Goal: Check status

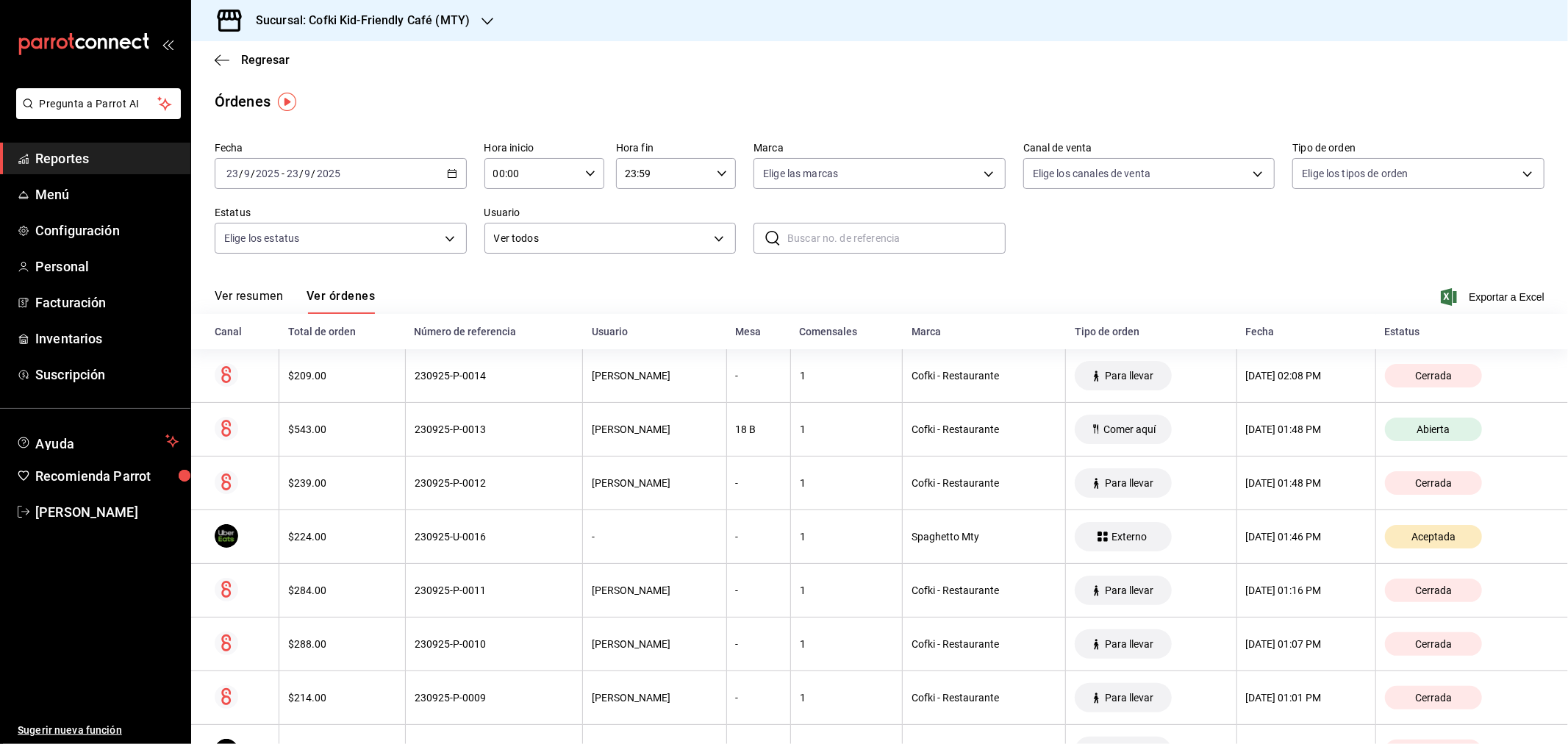
click at [252, 298] on button "Ver resumen" at bounding box center [249, 301] width 68 height 25
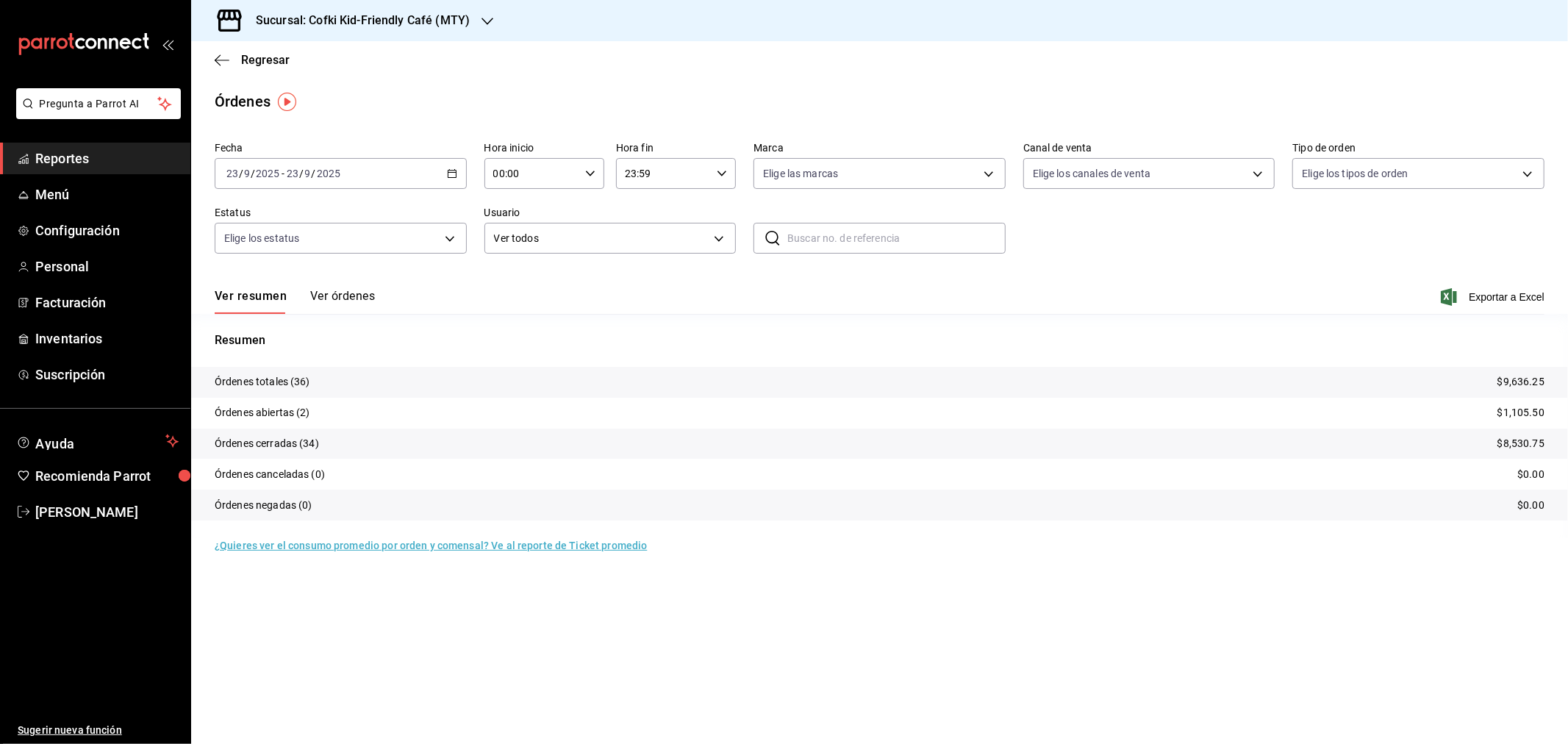
click at [430, 23] on h3 "Sucursal: Cofki Kid-Friendly Café (MTY)" at bounding box center [357, 20] width 226 height 18
click at [351, 92] on div "Cofki Cafe ([GEOGRAPHIC_DATA])" at bounding box center [302, 97] width 197 height 15
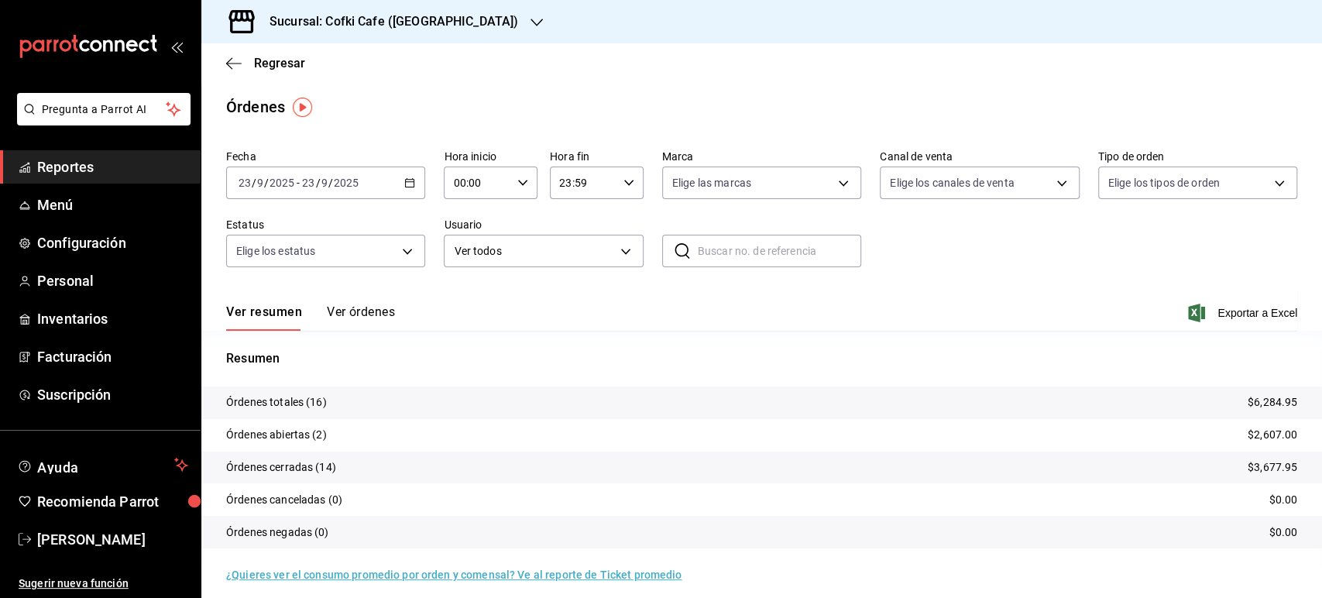
click at [371, 321] on button "Ver órdenes" at bounding box center [361, 317] width 68 height 26
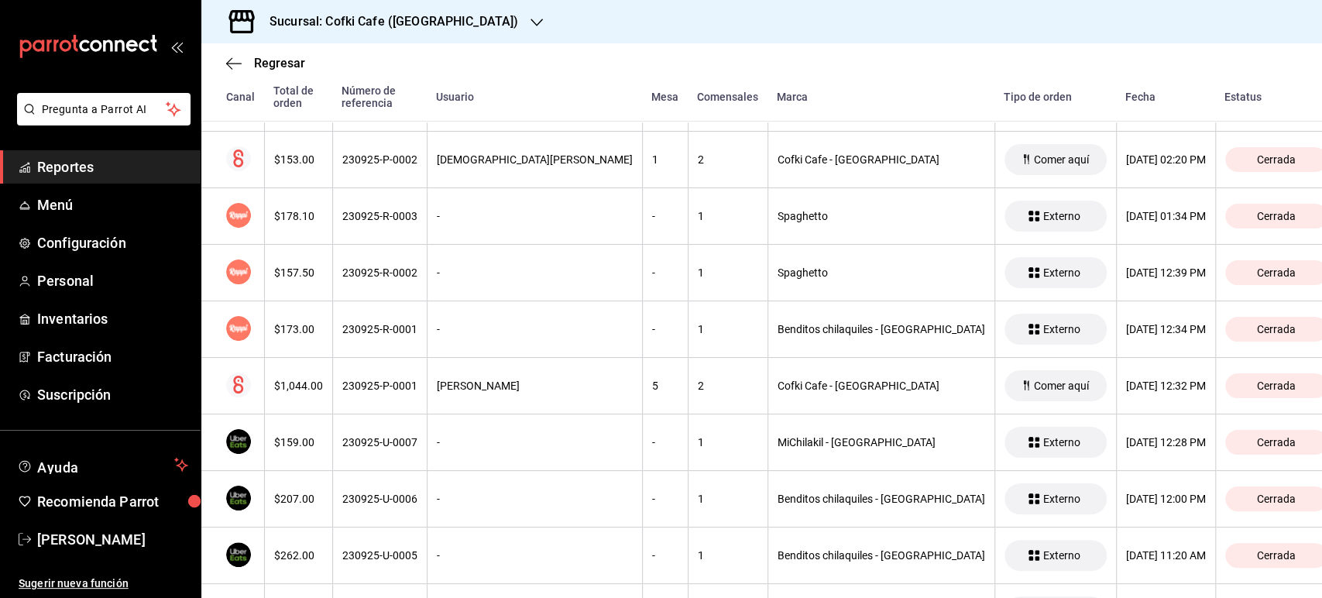
scroll to position [160, 0]
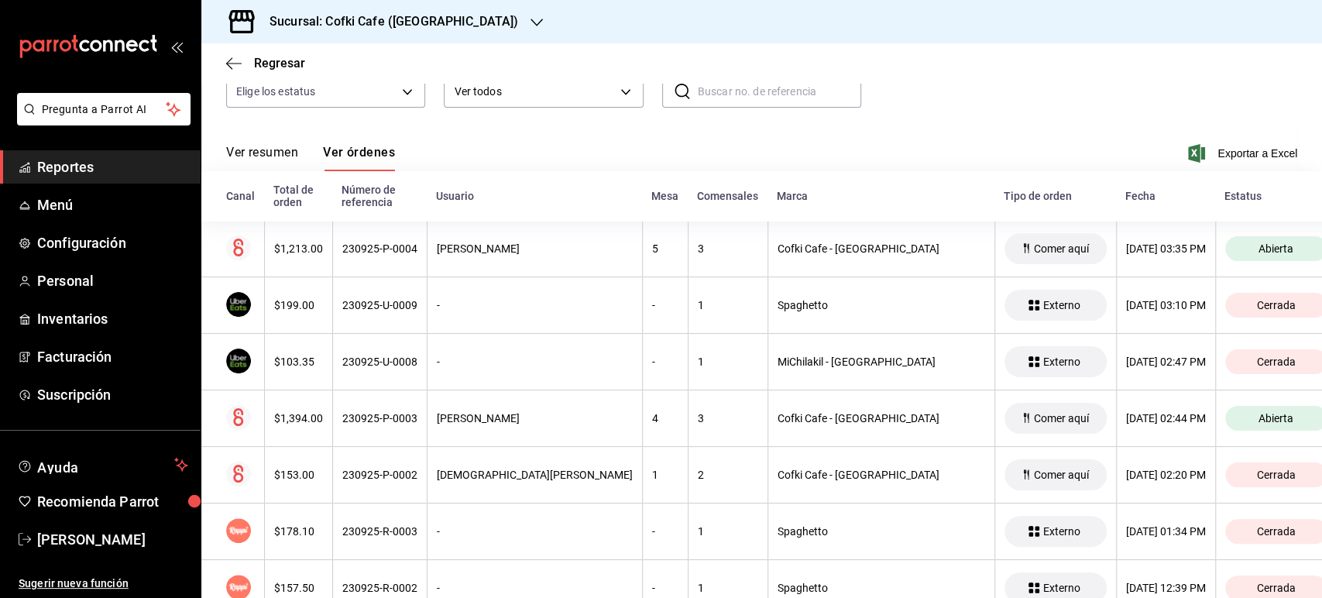
click at [256, 160] on button "Ver resumen" at bounding box center [262, 158] width 72 height 26
